Goal: Browse casually: Explore the website without a specific task or goal

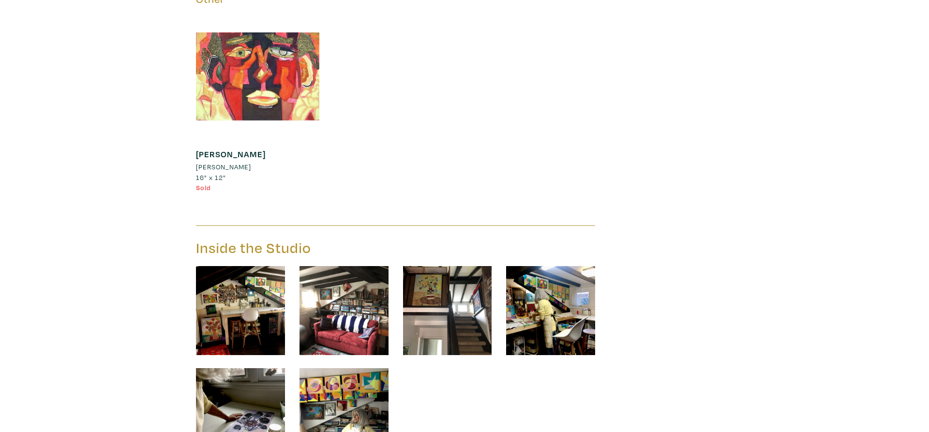
scroll to position [29561, 0]
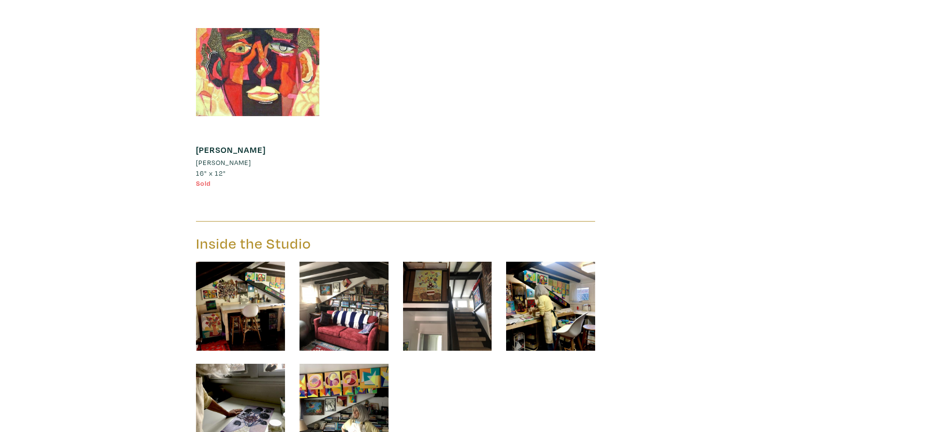
click at [233, 262] on img at bounding box center [240, 306] width 89 height 89
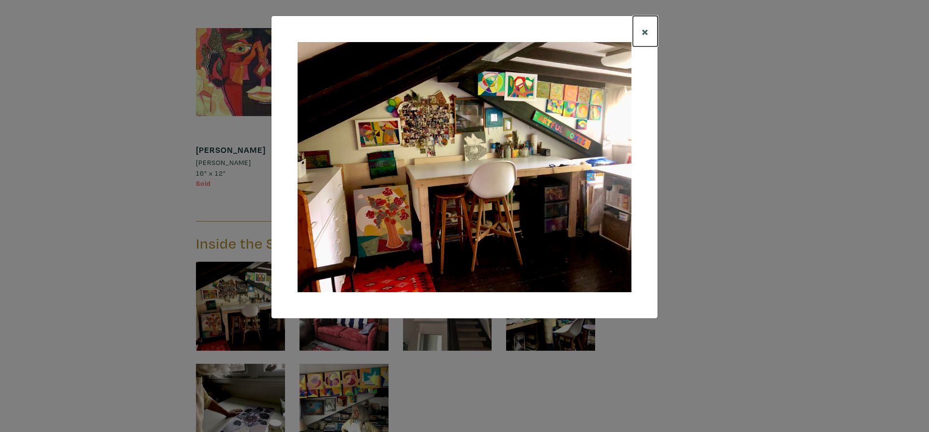
click at [645, 30] on span "×" at bounding box center [645, 31] width 7 height 17
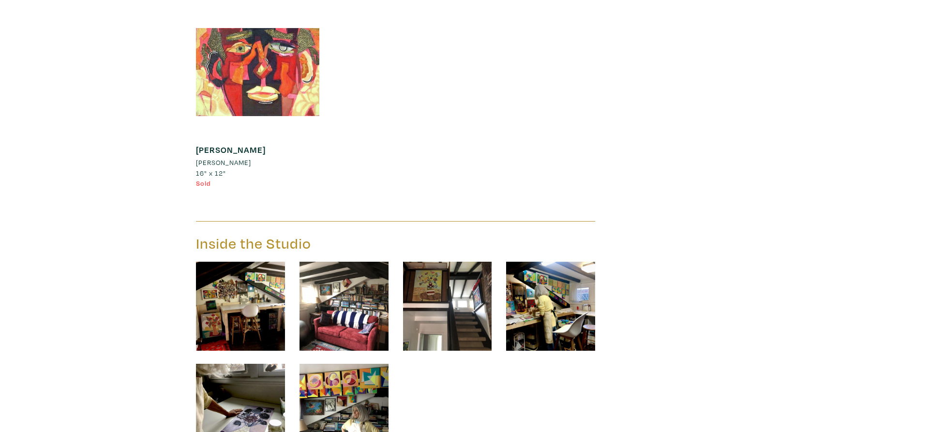
click at [333, 262] on img at bounding box center [343, 306] width 89 height 89
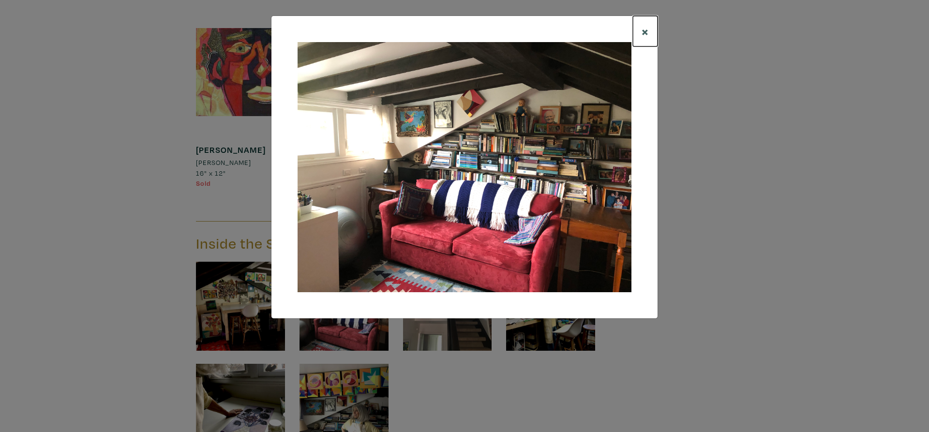
click at [644, 32] on span "×" at bounding box center [645, 31] width 7 height 17
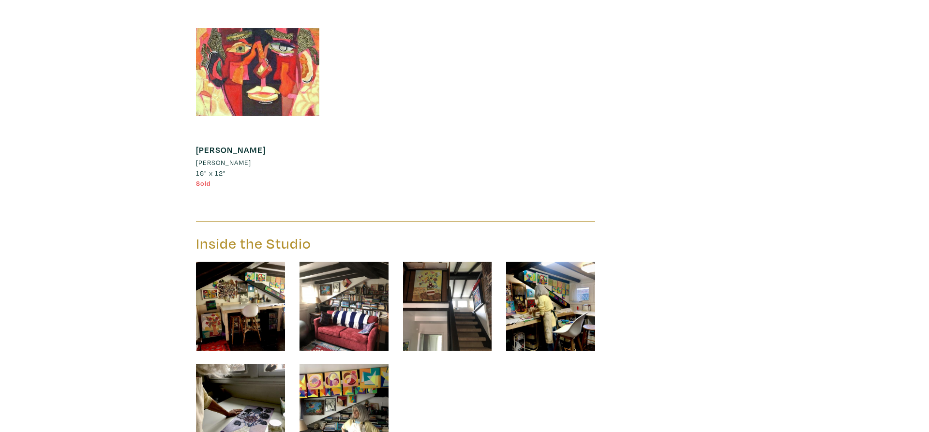
click at [459, 262] on img at bounding box center [447, 306] width 89 height 89
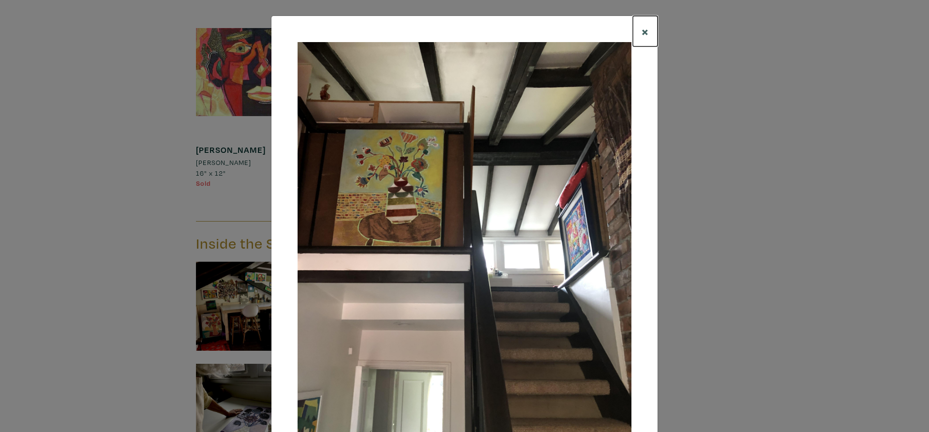
click at [646, 32] on span "×" at bounding box center [645, 31] width 7 height 17
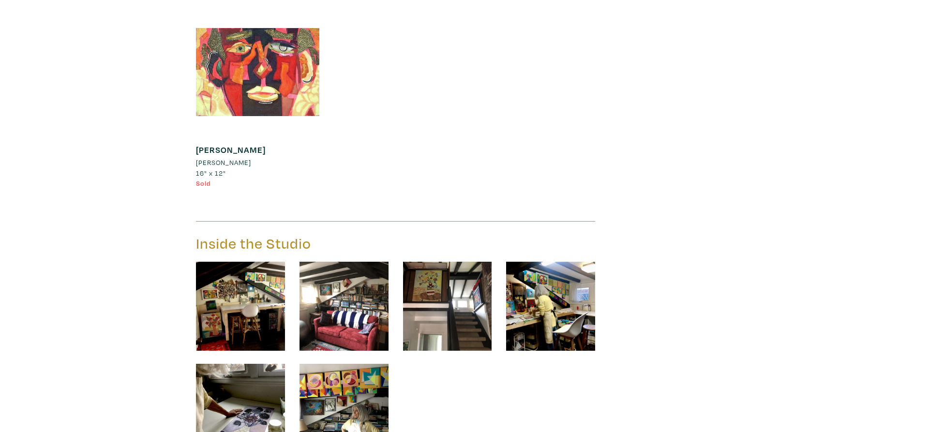
click at [558, 262] on img at bounding box center [550, 306] width 89 height 89
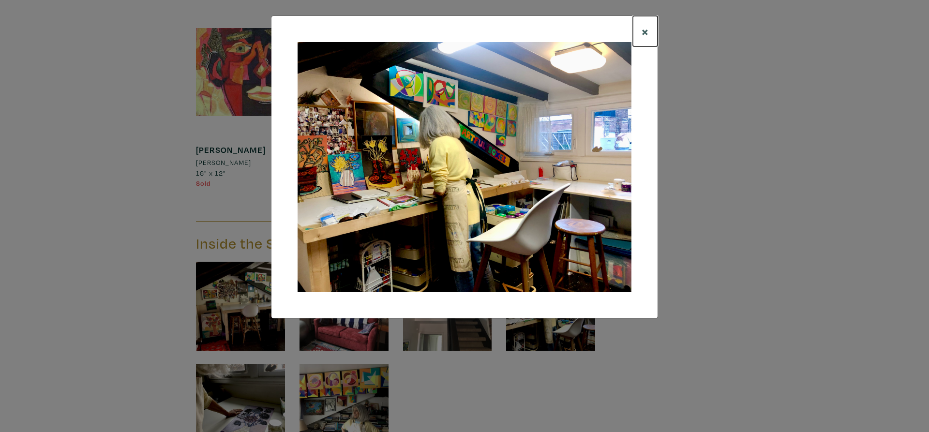
click at [644, 33] on span "×" at bounding box center [645, 31] width 7 height 17
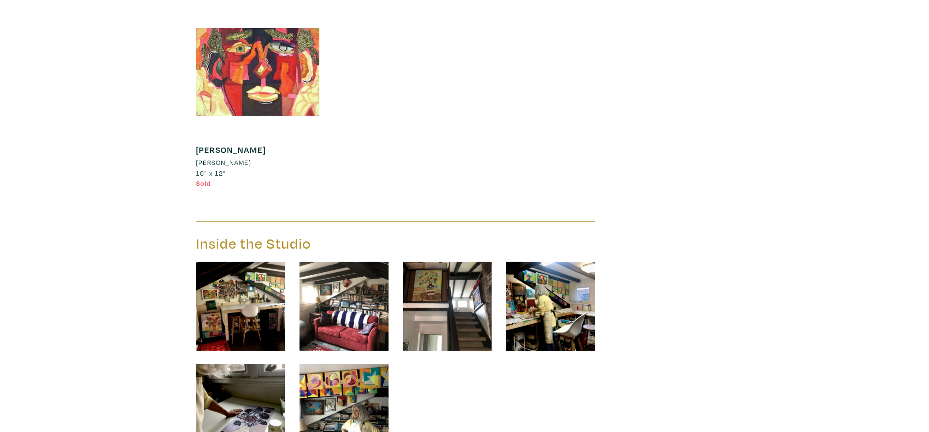
click at [216, 364] on img at bounding box center [240, 408] width 89 height 89
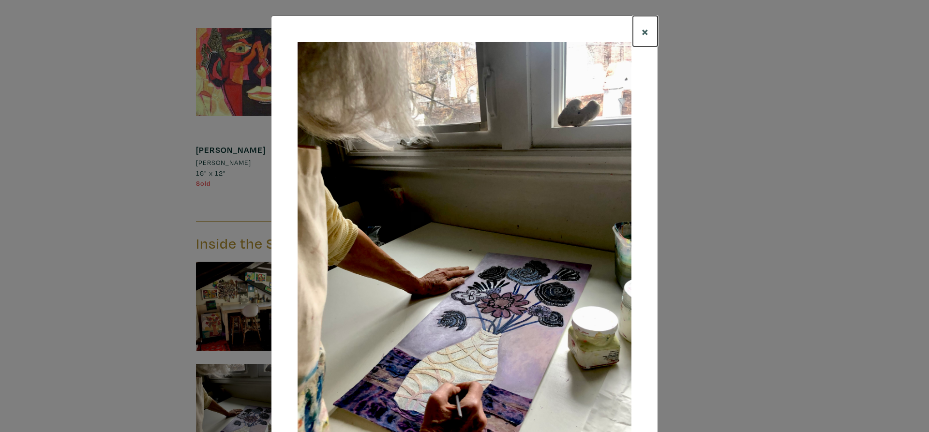
click at [646, 32] on span "×" at bounding box center [645, 31] width 7 height 17
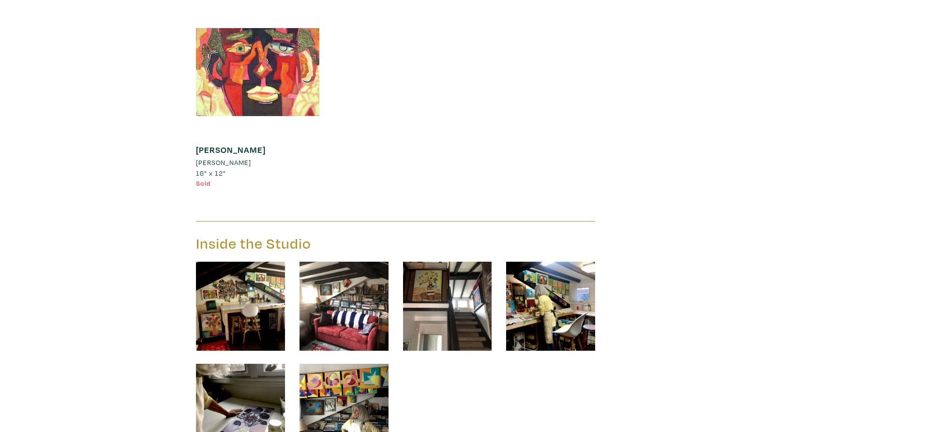
click at [333, 364] on img at bounding box center [343, 408] width 89 height 89
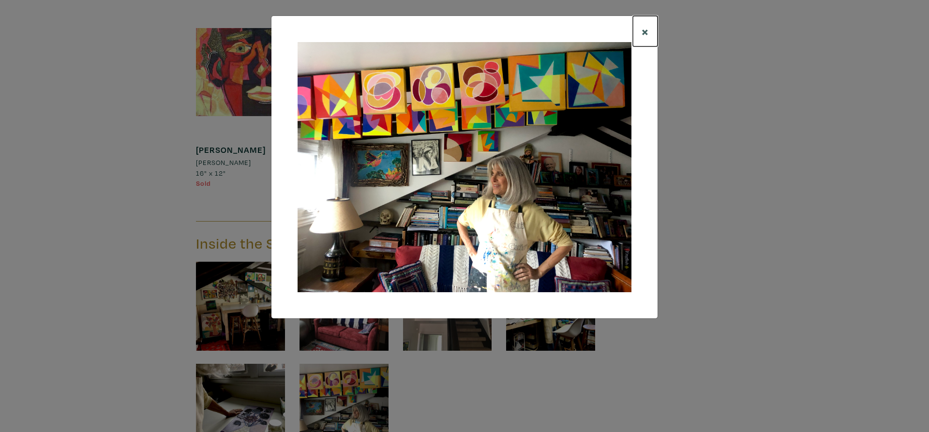
click at [646, 30] on span "×" at bounding box center [645, 31] width 7 height 17
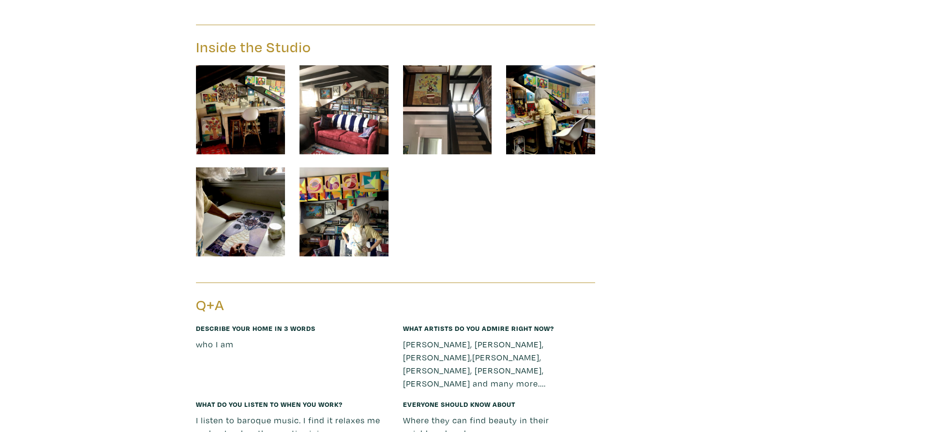
scroll to position [29759, 0]
